Goal: Task Accomplishment & Management: Complete application form

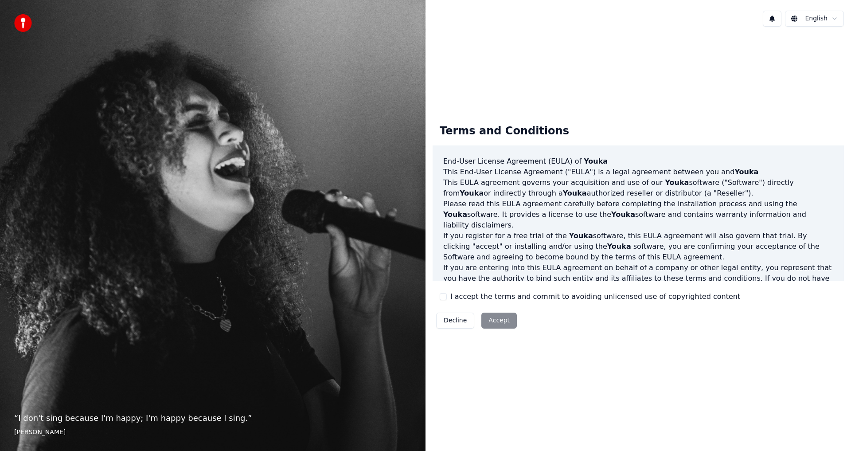
click at [501, 320] on div "Decline Accept" at bounding box center [476, 320] width 88 height 23
click at [475, 290] on div "Terms and Conditions End-User License Agreement ([PERSON_NAME]) of Youka This E…" at bounding box center [637, 224] width 411 height 215
click at [442, 297] on button "I accept the terms and commit to avoiding unlicensed use of copyrighted content" at bounding box center [443, 296] width 7 height 7
click at [486, 323] on button "Accept" at bounding box center [498, 320] width 35 height 16
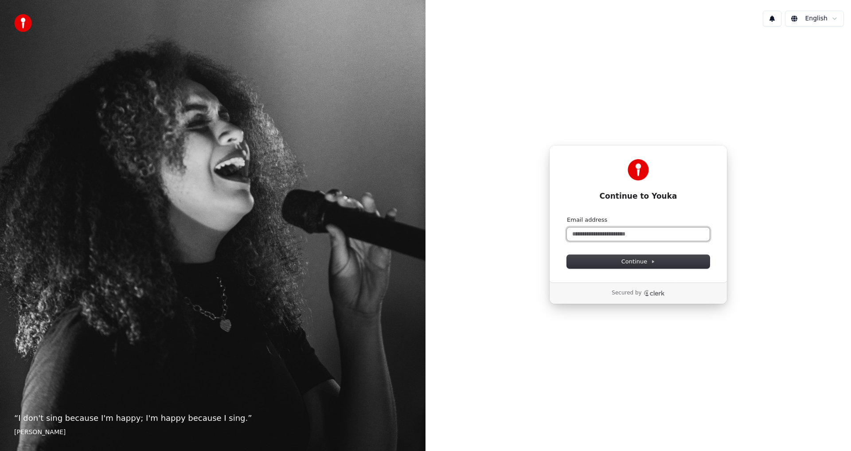
click at [619, 230] on input "Email address" at bounding box center [638, 233] width 143 height 13
click at [639, 259] on span "Continue" at bounding box center [638, 261] width 34 height 8
click at [693, 257] on button "Continue" at bounding box center [638, 261] width 143 height 13
click at [628, 255] on button "Continue" at bounding box center [638, 261] width 143 height 13
click at [696, 255] on button "Continue" at bounding box center [638, 261] width 143 height 13
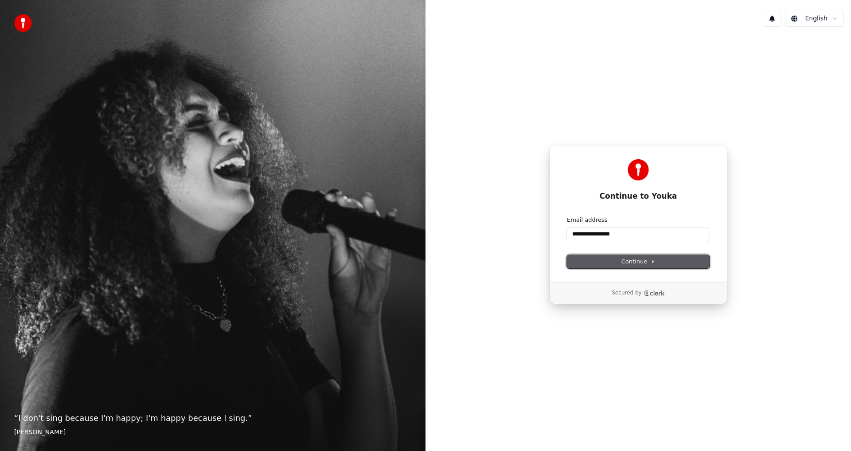
click at [696, 255] on button "Continue" at bounding box center [638, 261] width 143 height 13
type input "**********"
